Goal: Task Accomplishment & Management: Manage account settings

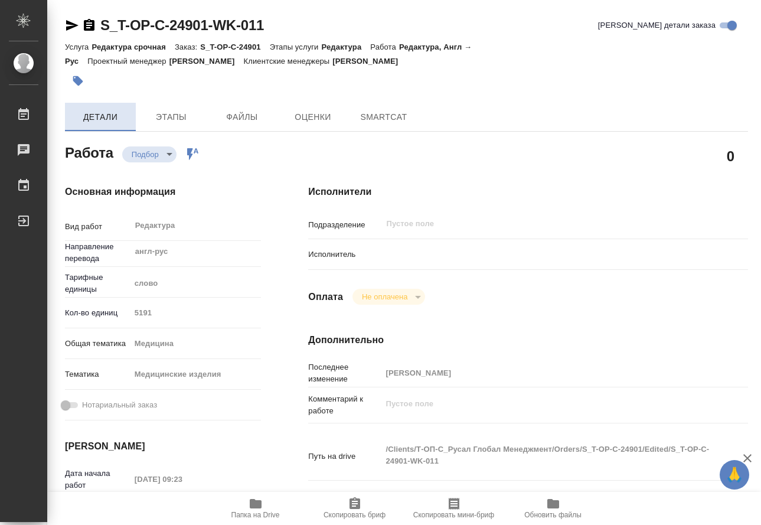
type textarea "x"
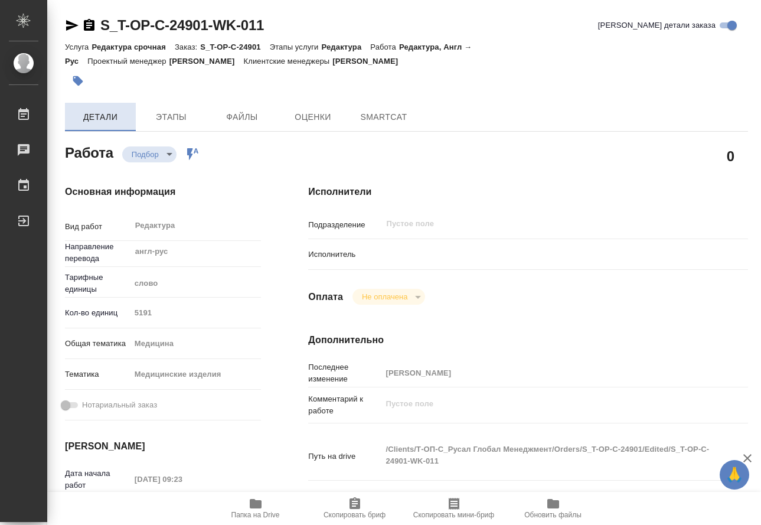
type textarea "x"
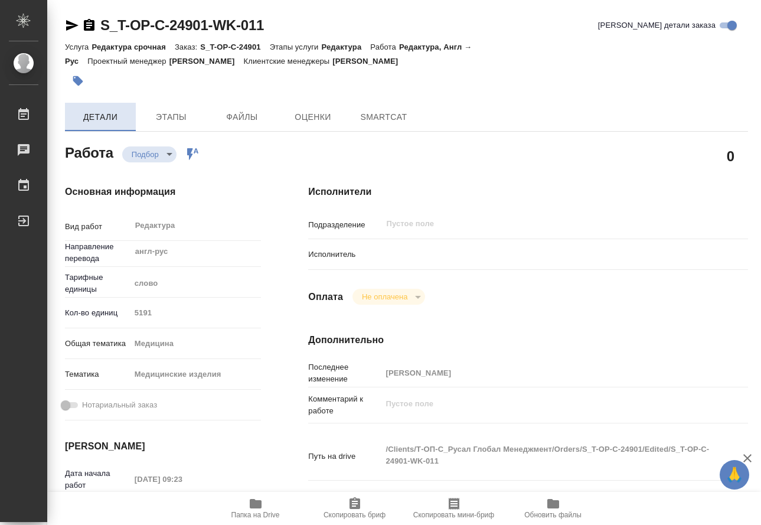
type textarea "x"
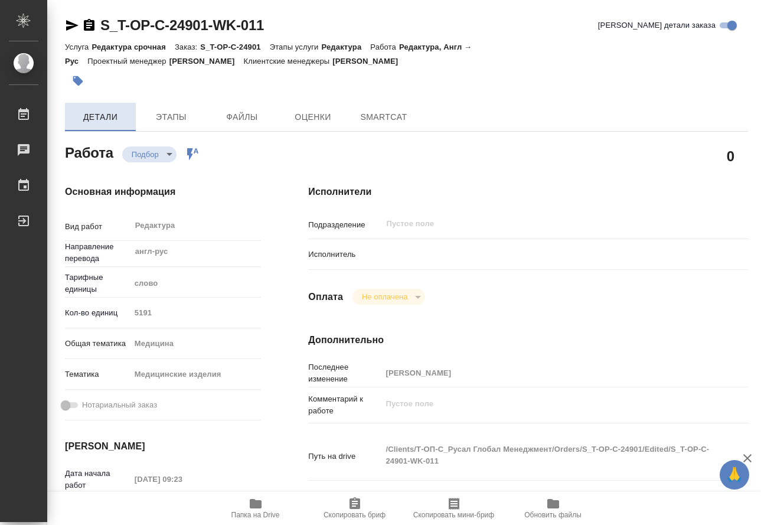
type textarea "x"
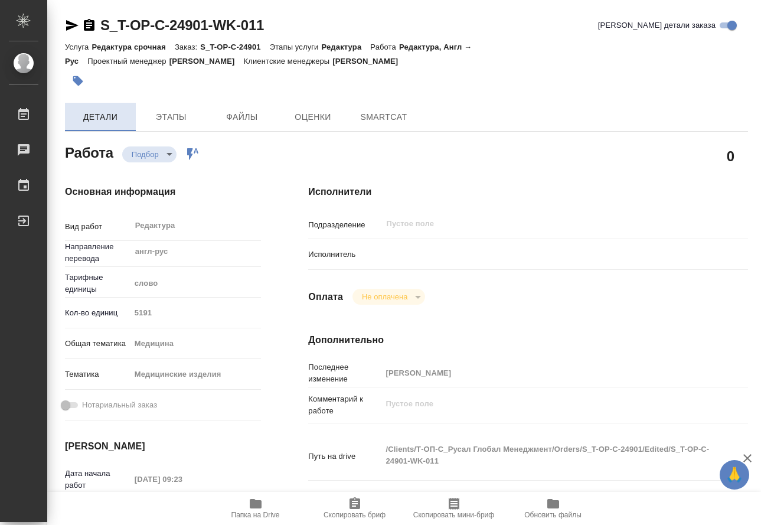
type textarea "x"
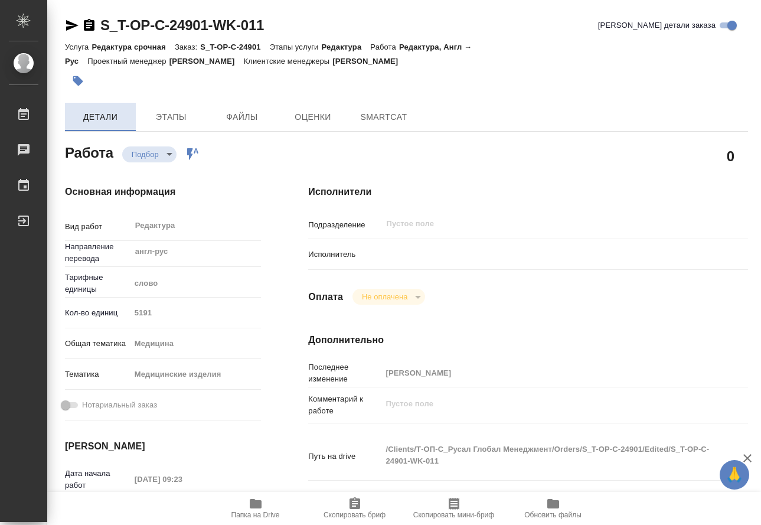
type textarea "x"
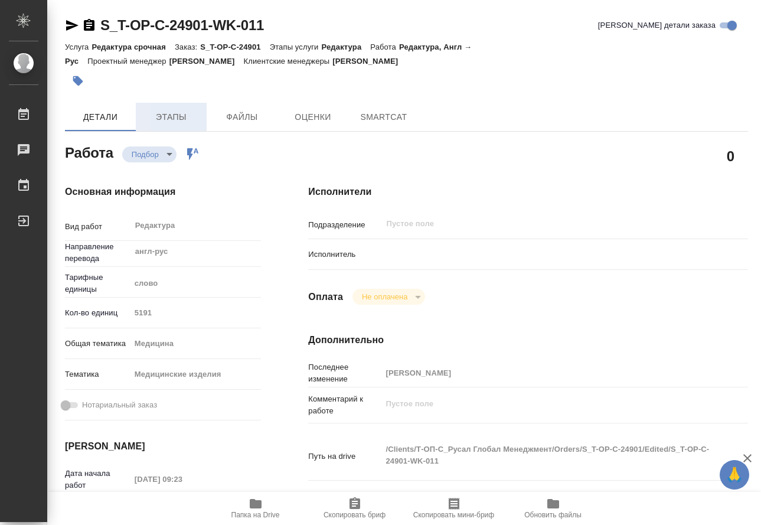
type textarea "x"
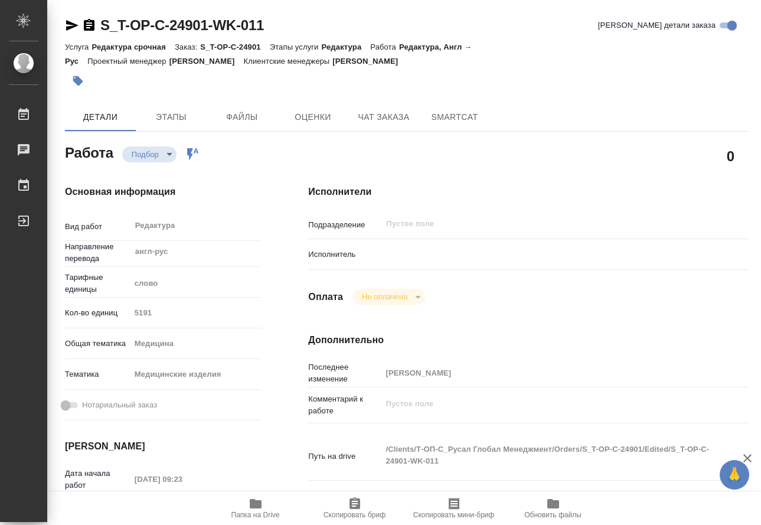
type textarea "x"
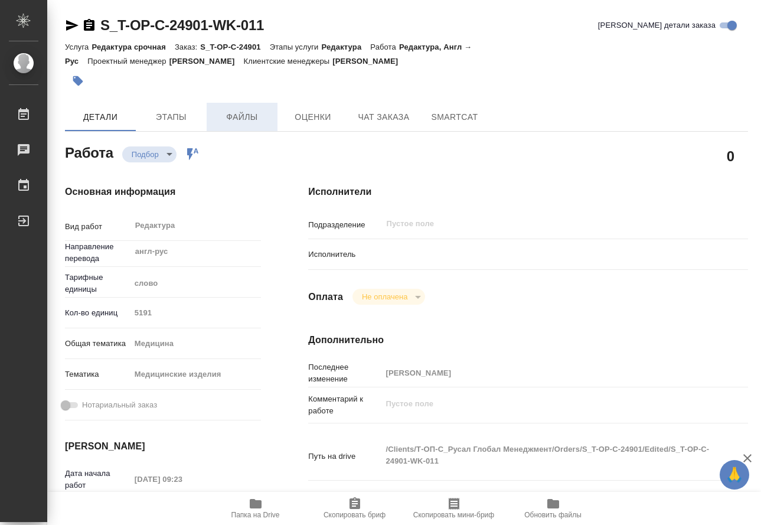
type textarea "x"
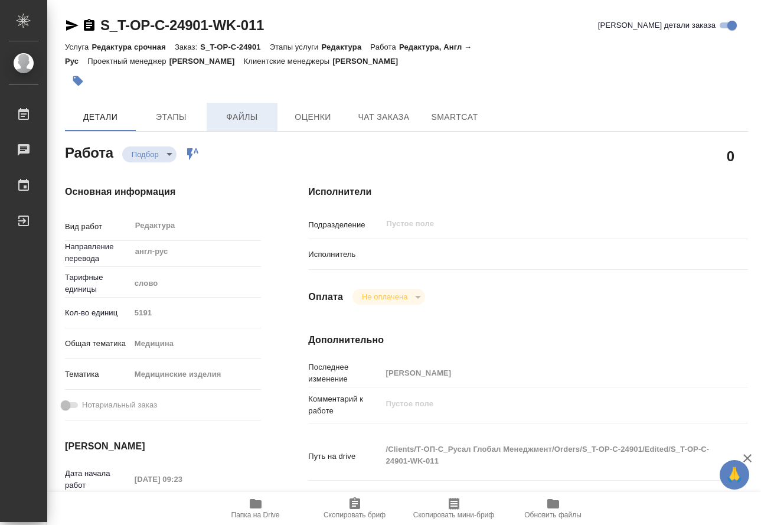
click at [238, 110] on span "Файлы" at bounding box center [242, 117] width 57 height 15
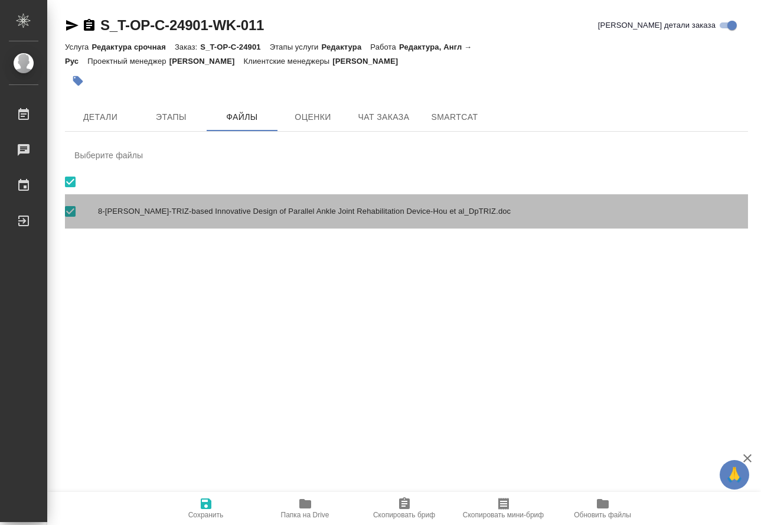
click at [139, 212] on span "8-[PERSON_NAME]-TRIZ-based Innovative Design of Parallel Ankle Joint Rehabilita…" at bounding box center [418, 211] width 641 height 12
checkbox input "false"
click at [145, 209] on span "8-[PERSON_NAME]-TRIZ-based Innovative Design of Parallel Ankle Joint Rehabilita…" at bounding box center [418, 211] width 641 height 12
checkbox input "true"
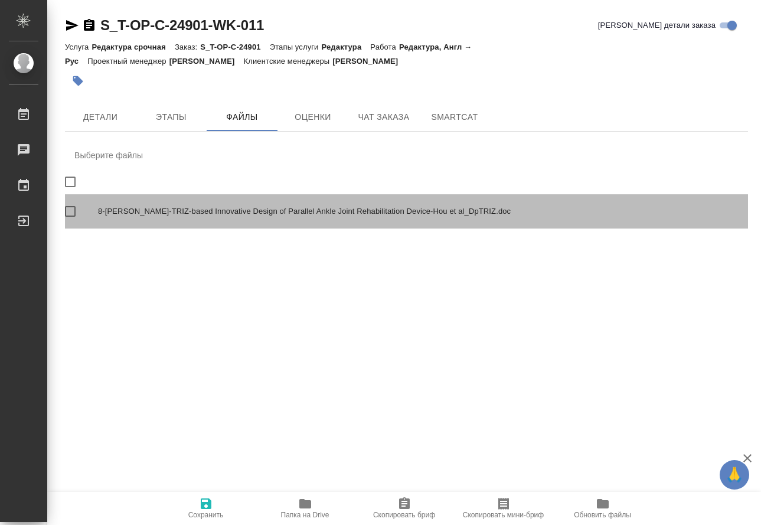
checkbox input "true"
click at [185, 215] on span "8-[PERSON_NAME]-TRIZ-based Innovative Design of Parallel Ankle Joint Rehabilita…" at bounding box center [418, 211] width 641 height 12
checkbox input "false"
click at [185, 215] on span "8-[PERSON_NAME]-TRIZ-based Innovative Design of Parallel Ankle Joint Rehabilita…" at bounding box center [418, 211] width 641 height 12
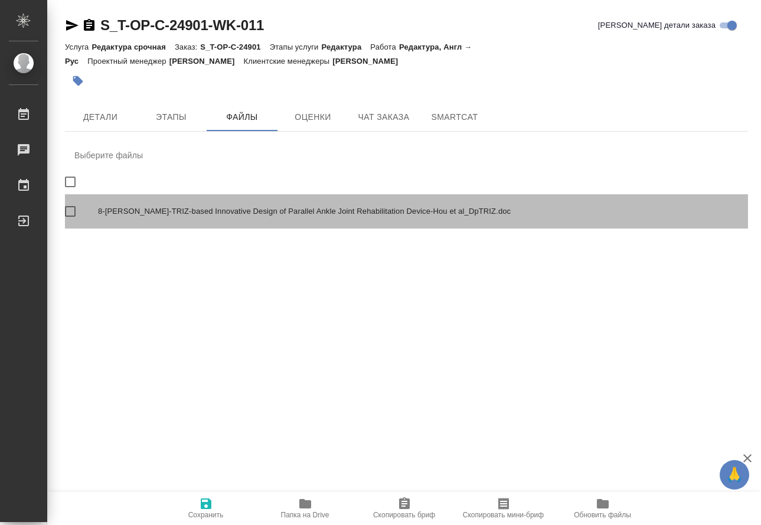
checkbox input "true"
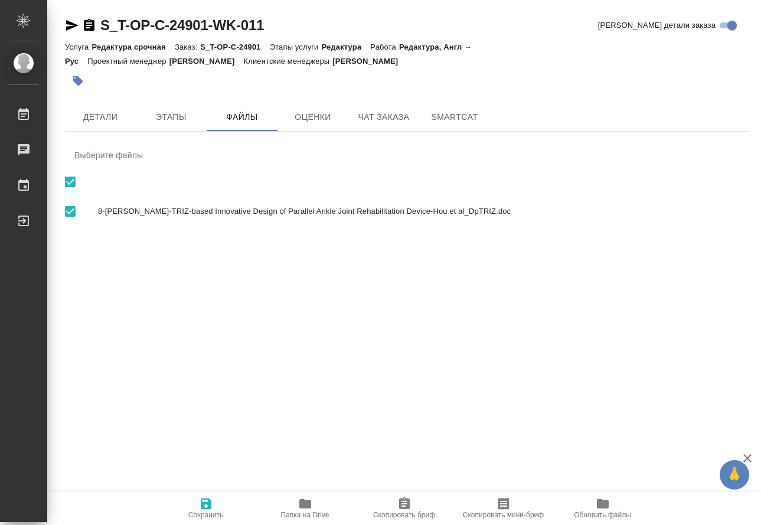
click at [211, 502] on icon "button" at bounding box center [206, 503] width 14 height 14
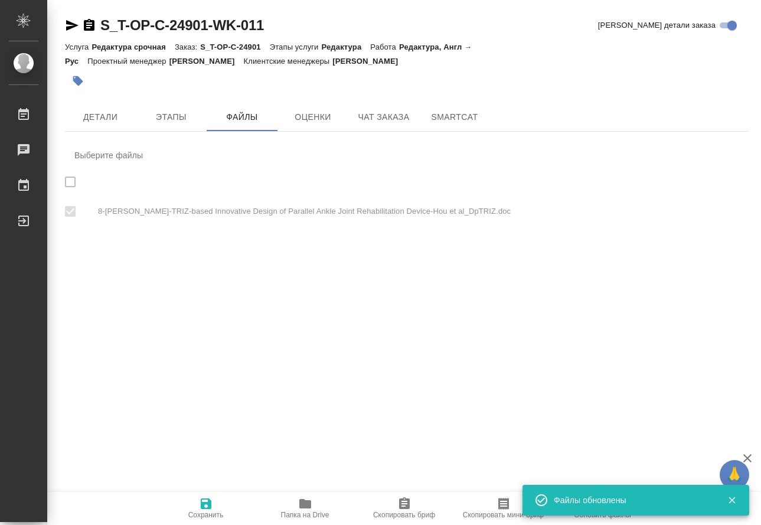
checkbox input "true"
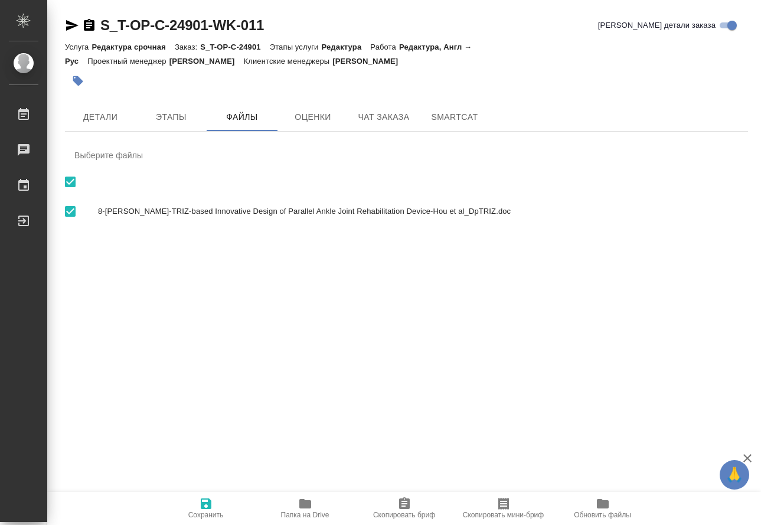
click at [307, 505] on icon "button" at bounding box center [305, 503] width 12 height 9
click at [108, 122] on span "Детали" at bounding box center [100, 117] width 57 height 15
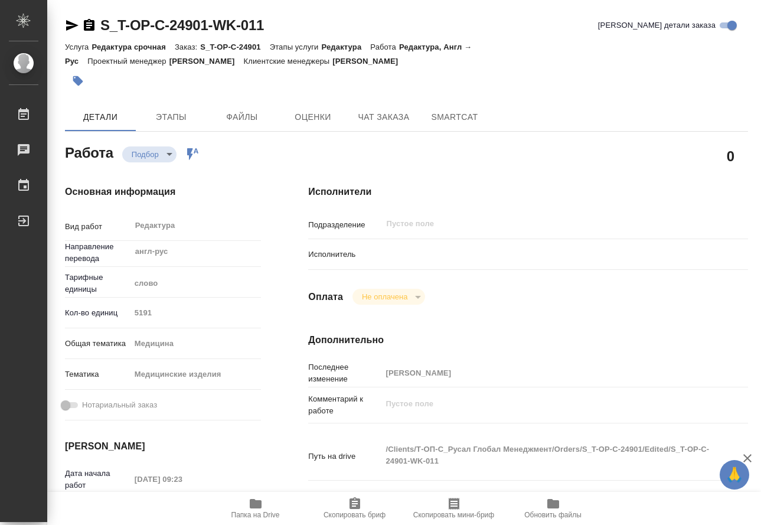
type textarea "x"
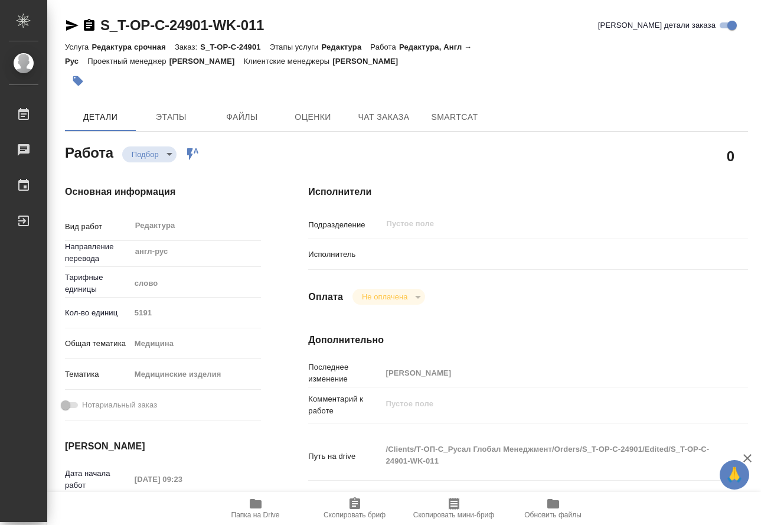
type textarea "x"
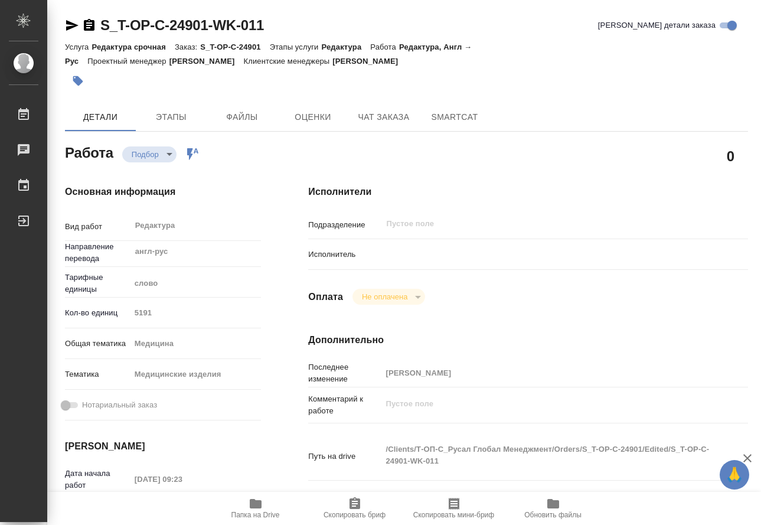
type textarea "x"
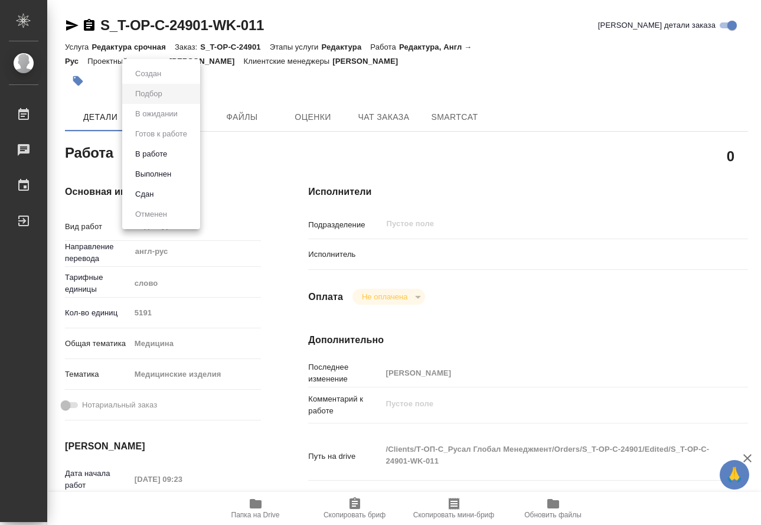
click at [168, 158] on body "🙏 .cls-1 fill:#fff; AWATERA Kamakina [PERSON_NAME] Работы 0 Чаты График Выйти S…" at bounding box center [380, 262] width 761 height 525
click at [168, 157] on button "В работе" at bounding box center [151, 154] width 39 height 13
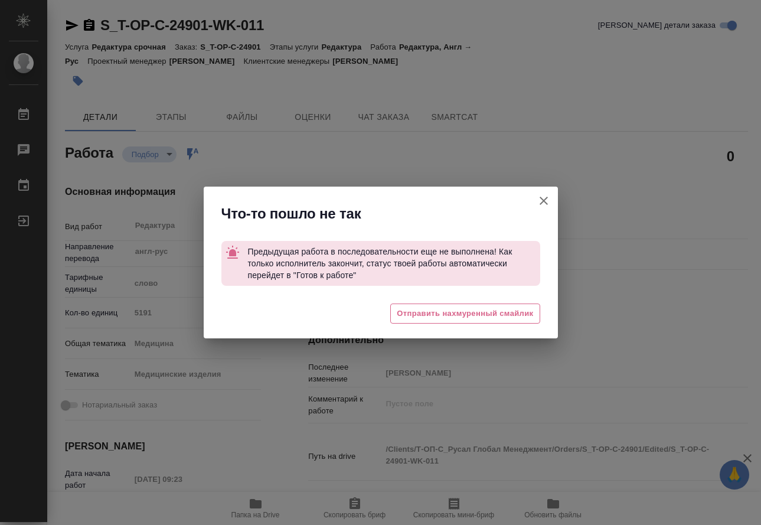
type textarea "x"
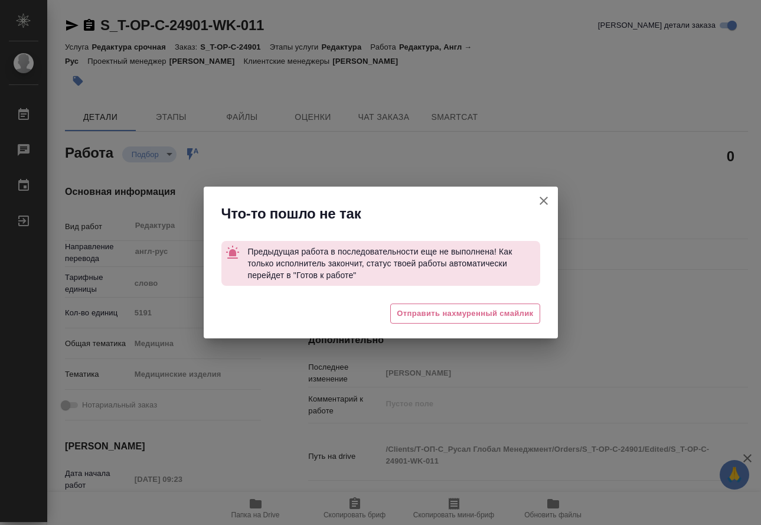
type textarea "x"
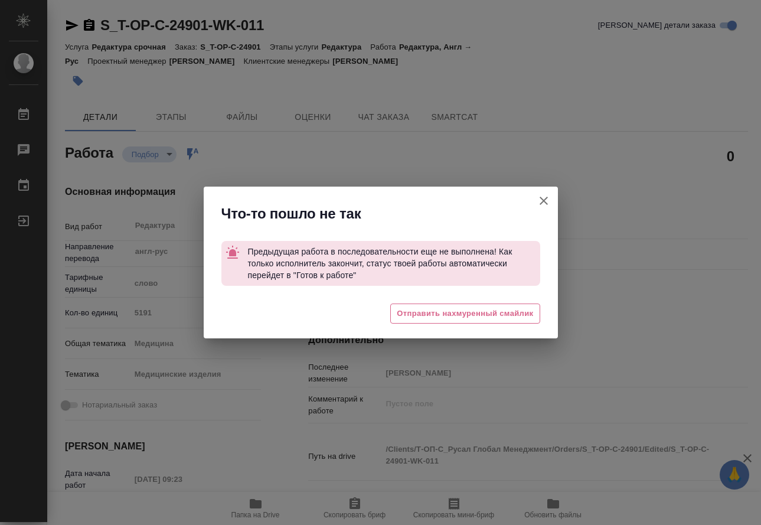
click at [546, 201] on icon "button" at bounding box center [544, 201] width 14 height 14
type textarea "x"
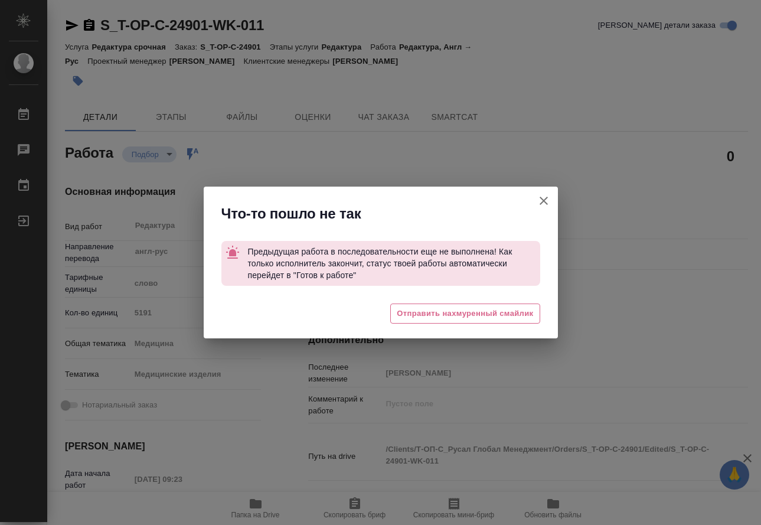
type textarea "x"
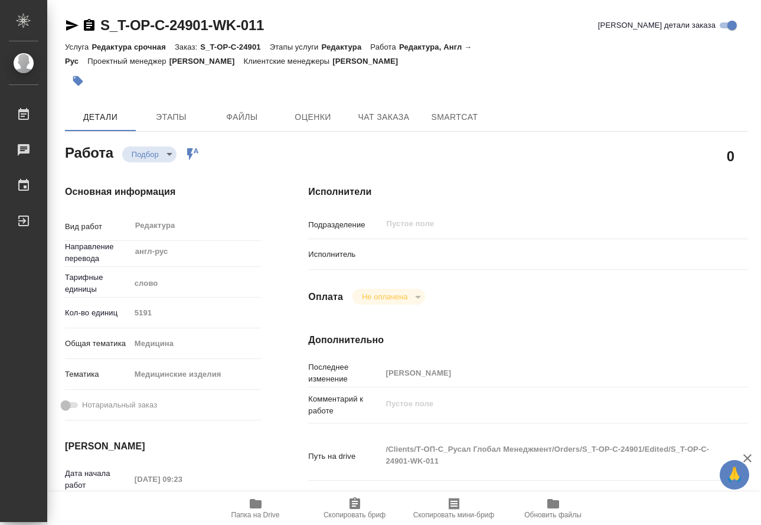
click at [169, 154] on body "🙏 .cls-1 fill:#fff; AWATERA Kamakina [PERSON_NAME] Работы 0 Чаты График Выйти S…" at bounding box center [380, 262] width 761 height 525
